Goal: Communication & Community: Answer question/provide support

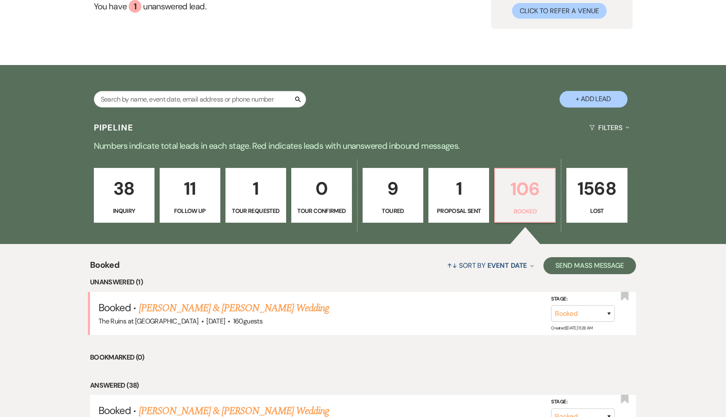
click at [515, 188] on p "106" at bounding box center [525, 189] width 50 height 28
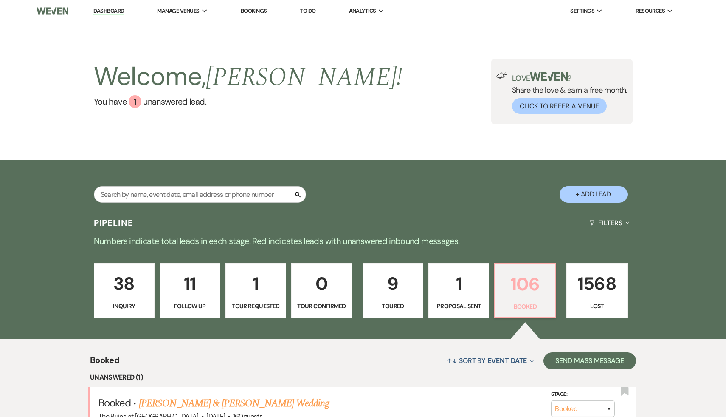
scroll to position [25, 0]
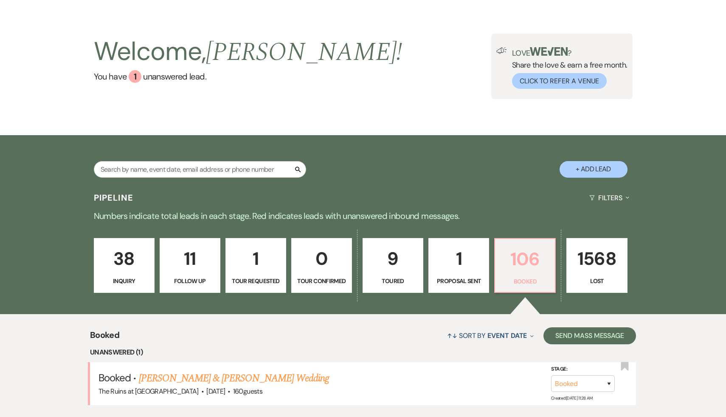
click at [522, 258] on p "106" at bounding box center [525, 259] width 50 height 28
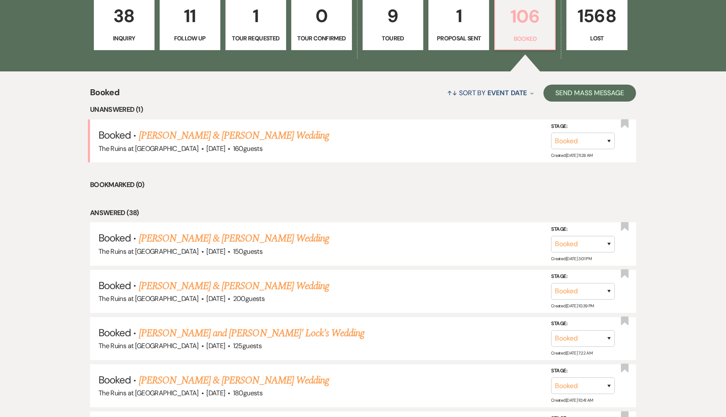
scroll to position [288, 0]
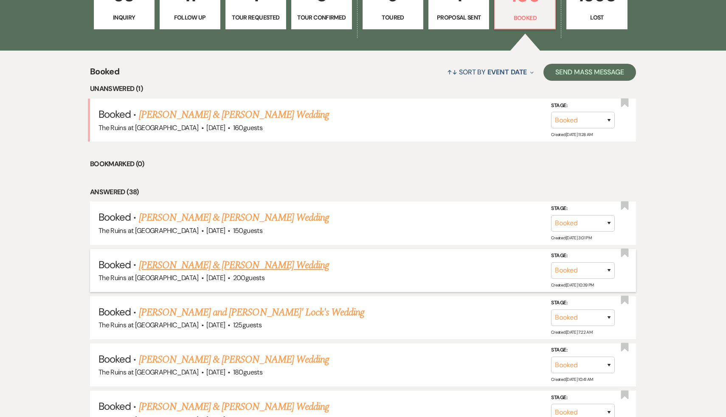
click at [265, 261] on link "[PERSON_NAME] & [PERSON_NAME] Wedding" at bounding box center [234, 264] width 190 height 15
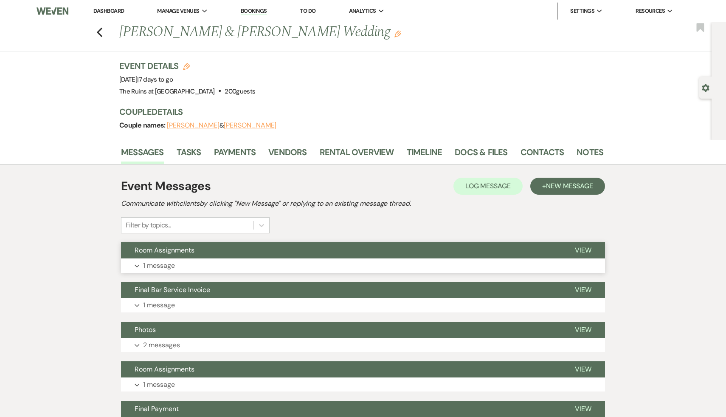
click at [189, 251] on span "Room Assignments" at bounding box center [165, 249] width 60 height 9
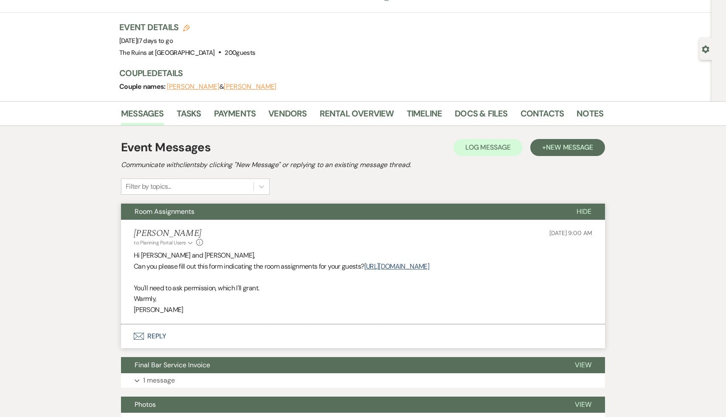
scroll to position [42, 0]
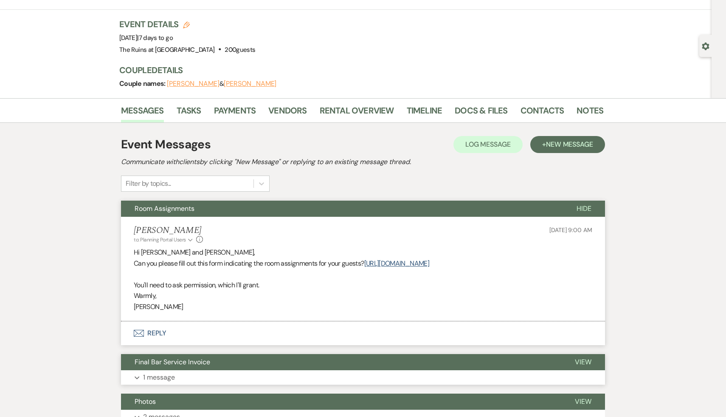
click at [190, 366] on span "Final Bar Service Invoice" at bounding box center [173, 361] width 76 height 9
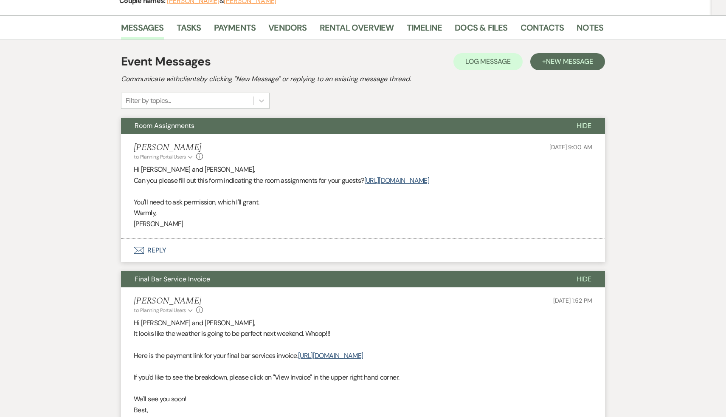
scroll to position [259, 0]
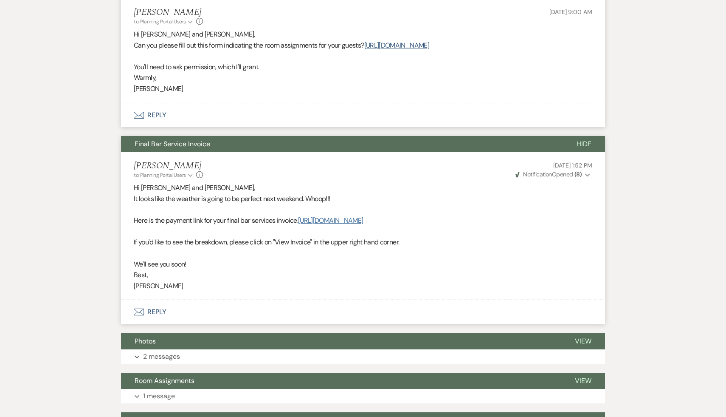
click at [363, 225] on link "[URL][DOMAIN_NAME]" at bounding box center [330, 220] width 65 height 9
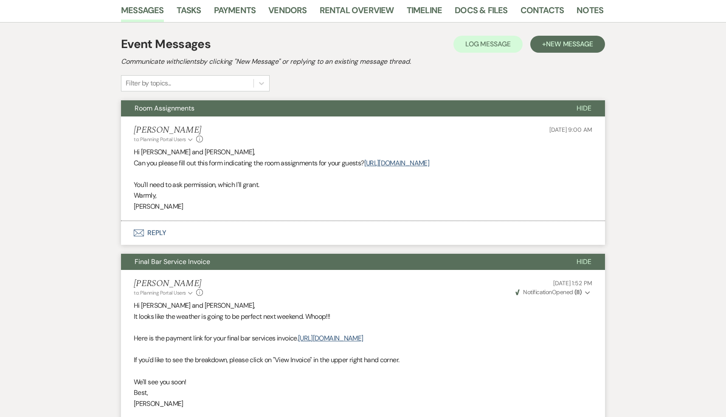
scroll to position [0, 0]
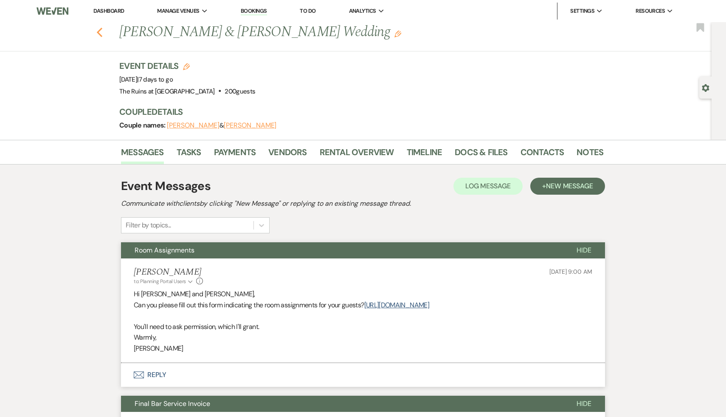
click at [99, 28] on icon "Previous" at bounding box center [99, 32] width 6 height 10
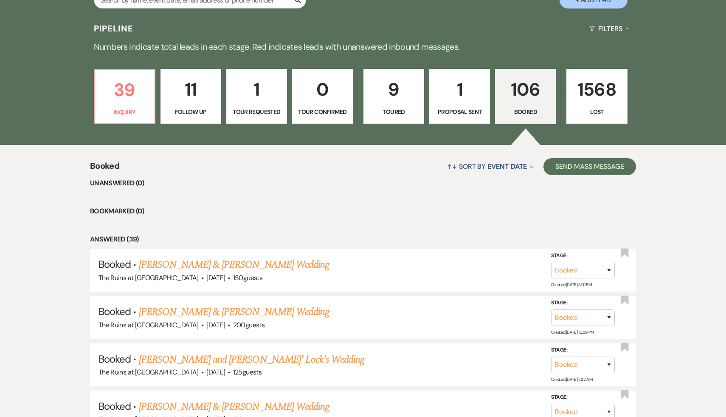
scroll to position [191, 0]
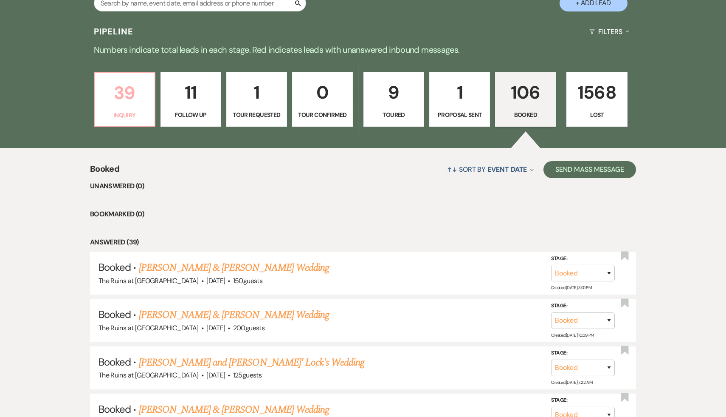
click at [127, 90] on p "39" at bounding box center [125, 93] width 50 height 28
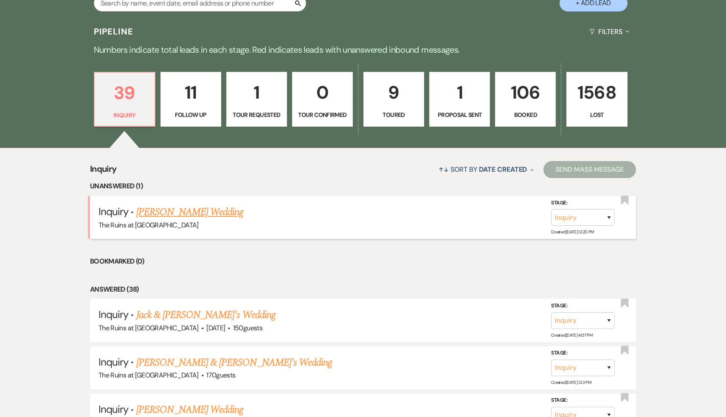
click at [188, 210] on link "[PERSON_NAME] Wedding" at bounding box center [189, 211] width 107 height 15
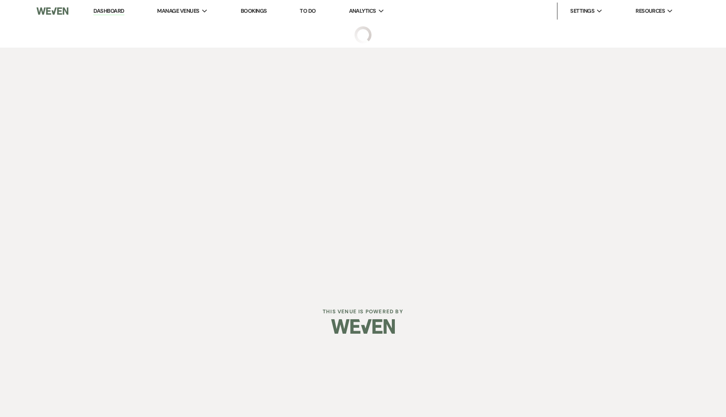
select select "5"
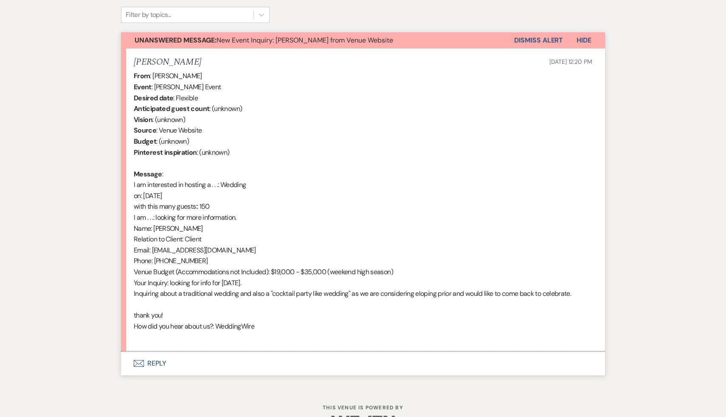
scroll to position [286, 0]
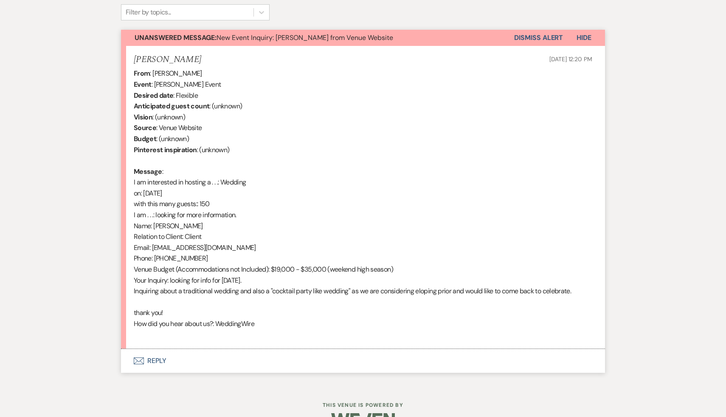
click at [287, 318] on div "From : [PERSON_NAME] Event : [PERSON_NAME] Event Desired date : Flexible Antici…" at bounding box center [363, 204] width 459 height 272
click at [160, 358] on button "Envelope Reply" at bounding box center [363, 361] width 484 height 24
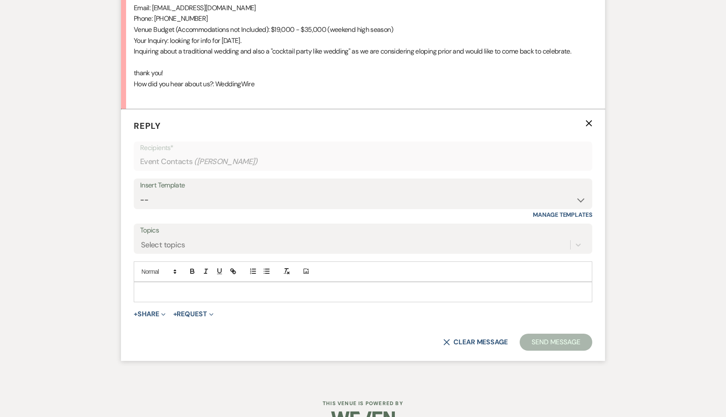
scroll to position [547, 0]
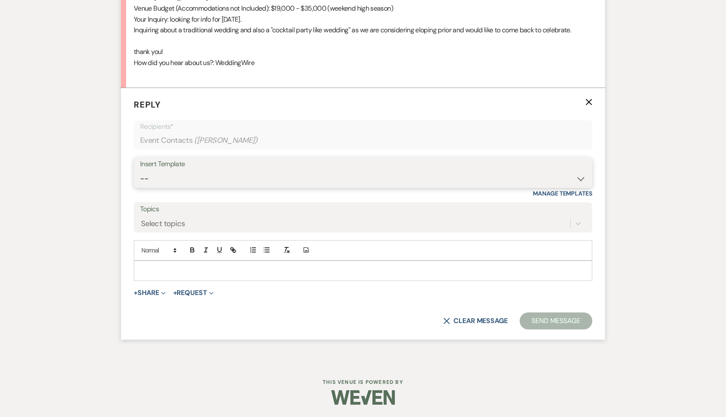
click at [580, 178] on select "-- Weven Planning Portal Introduction (Booked Events) Initial Inquiry Response …" at bounding box center [363, 178] width 446 height 17
select select "566"
click at [140, 170] on select "-- Weven Planning Portal Introduction (Booked Events) Initial Inquiry Response …" at bounding box center [363, 178] width 446 height 17
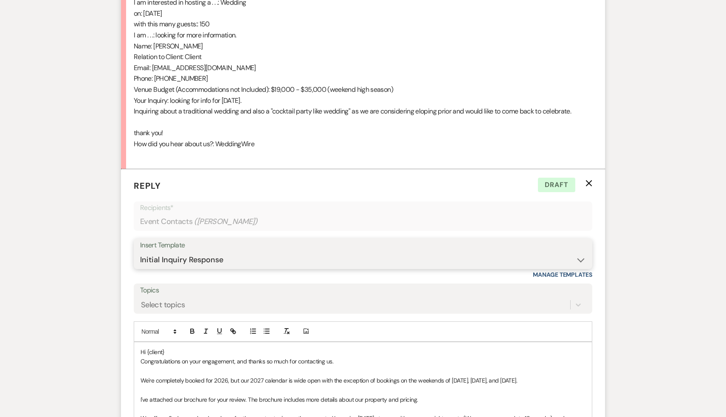
scroll to position [468, 0]
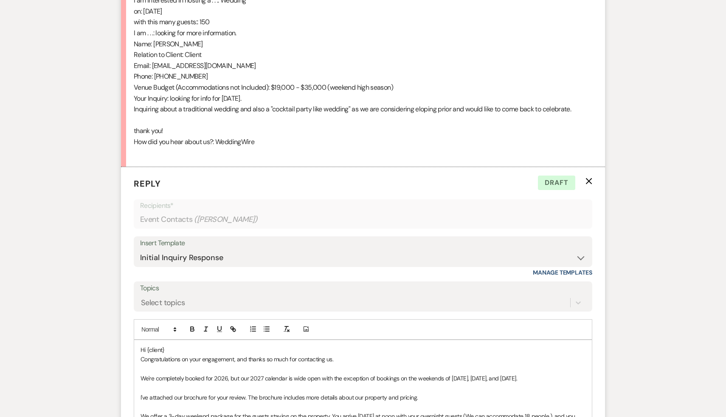
click at [168, 347] on p "Hi {client}" at bounding box center [363, 349] width 445 height 9
click at [234, 359] on p "Congratulations on your engagement, and thanks so much for contacting us." at bounding box center [363, 358] width 445 height 9
click at [371, 360] on p "Congratulations on your engagement, and thanks so much for contacting us." at bounding box center [363, 358] width 445 height 9
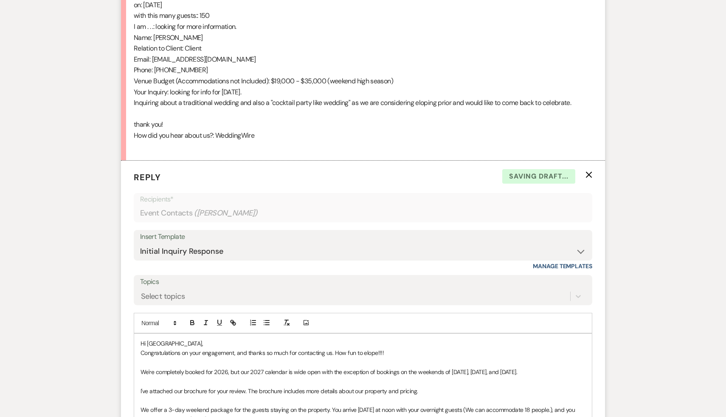
scroll to position [491, 0]
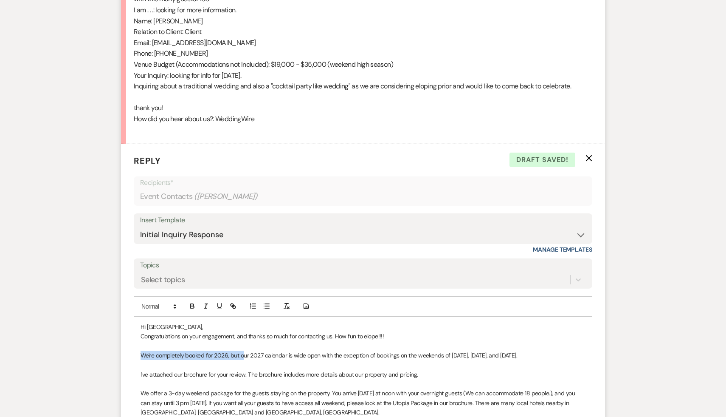
drag, startPoint x: 243, startPoint y: 355, endPoint x: 132, endPoint y: 355, distance: 111.3
click at [132, 355] on form "Reply X Draft saved! Recipients* Event Contacts ( [PERSON_NAME] ) Insert Templa…" at bounding box center [363, 408] width 484 height 528
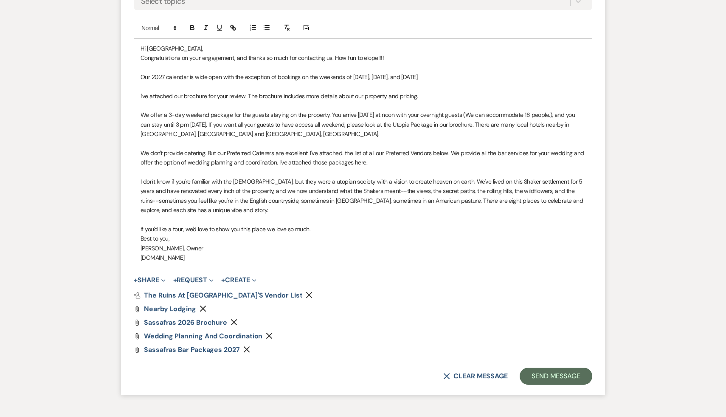
scroll to position [824, 0]
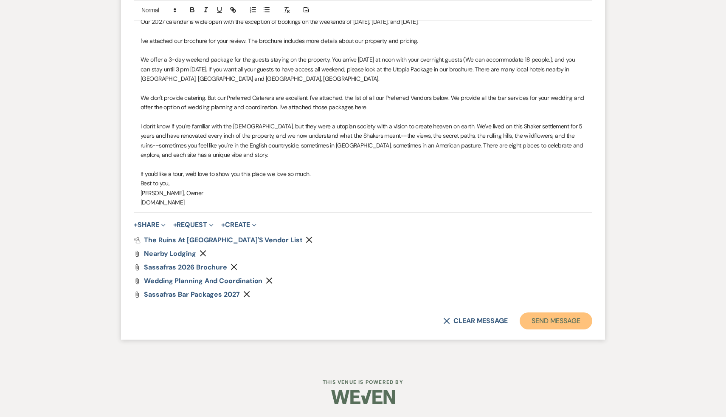
click at [559, 322] on button "Send Message" at bounding box center [556, 320] width 73 height 17
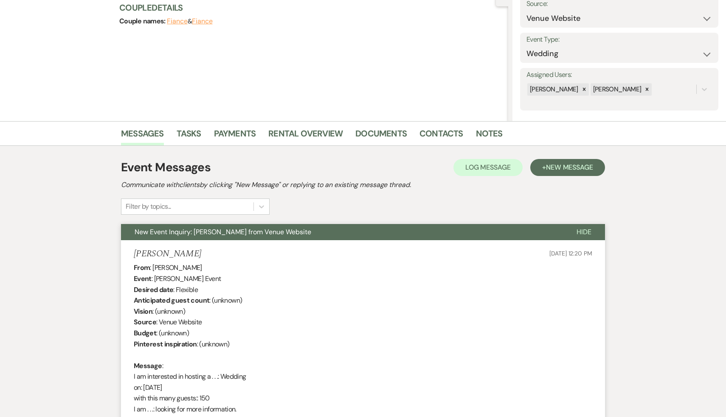
scroll to position [0, 0]
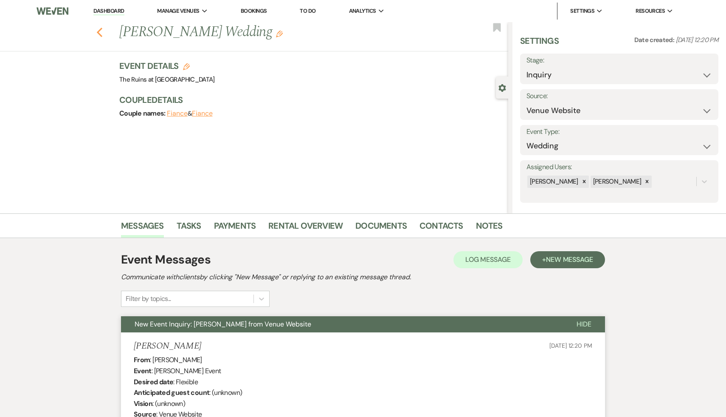
click at [96, 29] on icon "Previous" at bounding box center [99, 32] width 6 height 10
